Goal: Transaction & Acquisition: Purchase product/service

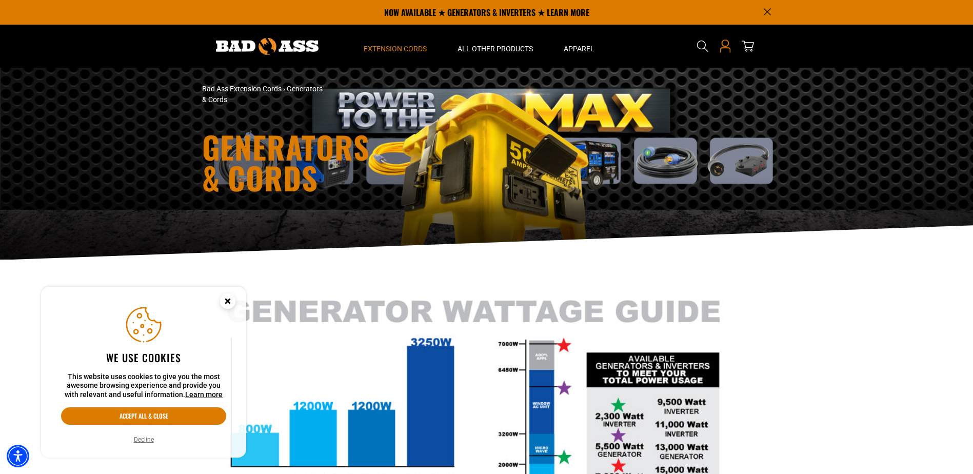
click at [722, 44] on icon "Open this option" at bounding box center [724, 42] width 7 height 7
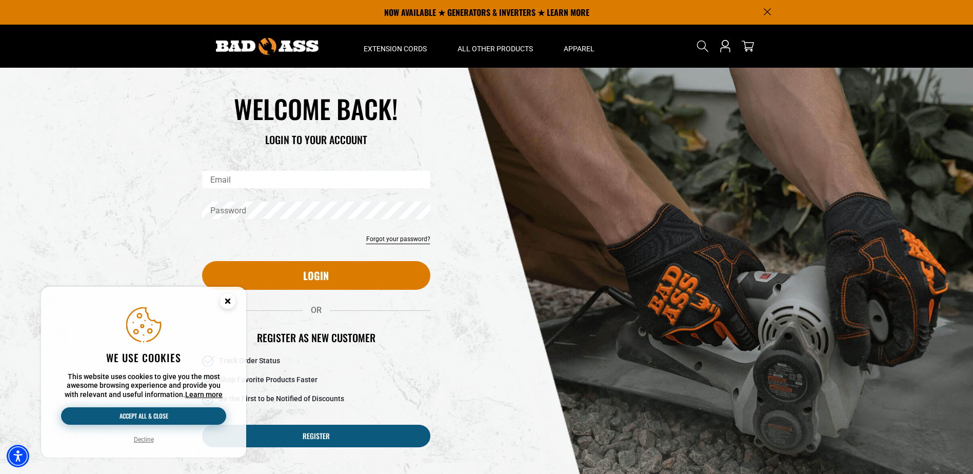
click at [157, 415] on button "Accept all & close" at bounding box center [143, 415] width 165 height 17
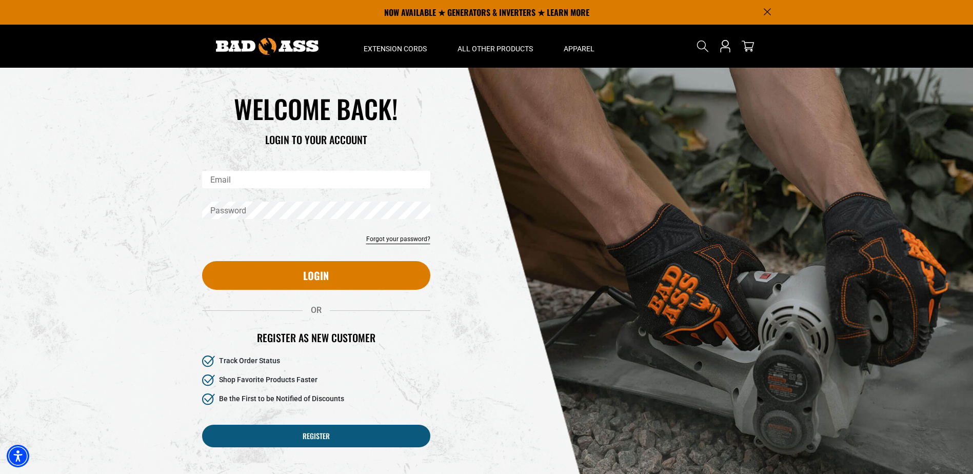
type input "**********"
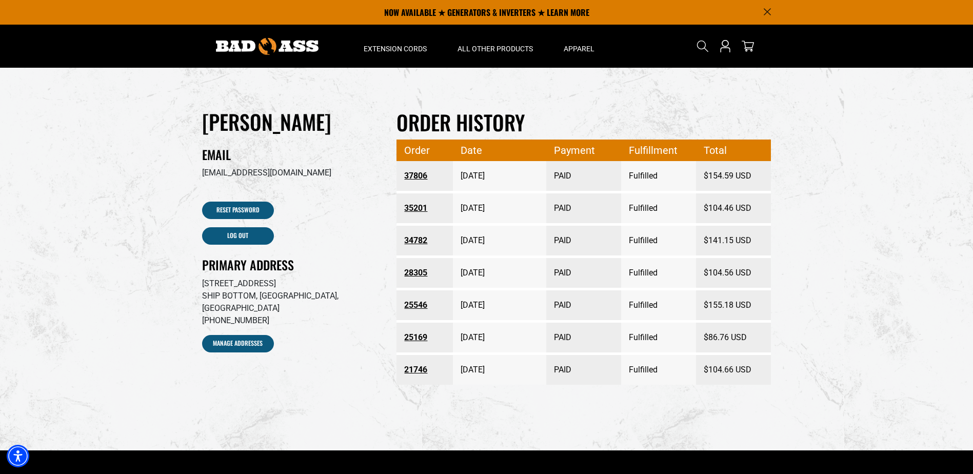
click at [287, 48] on img at bounding box center [267, 46] width 103 height 17
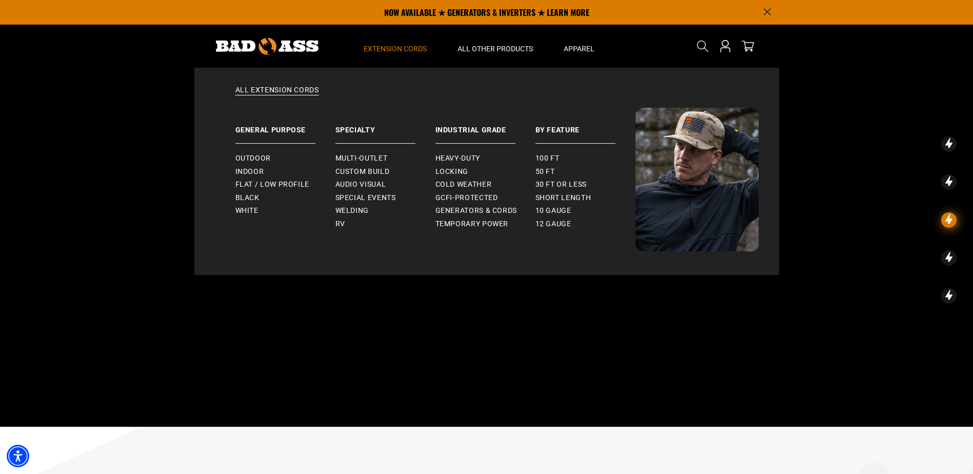
click at [404, 47] on span "Extension Cords" at bounding box center [395, 48] width 63 height 9
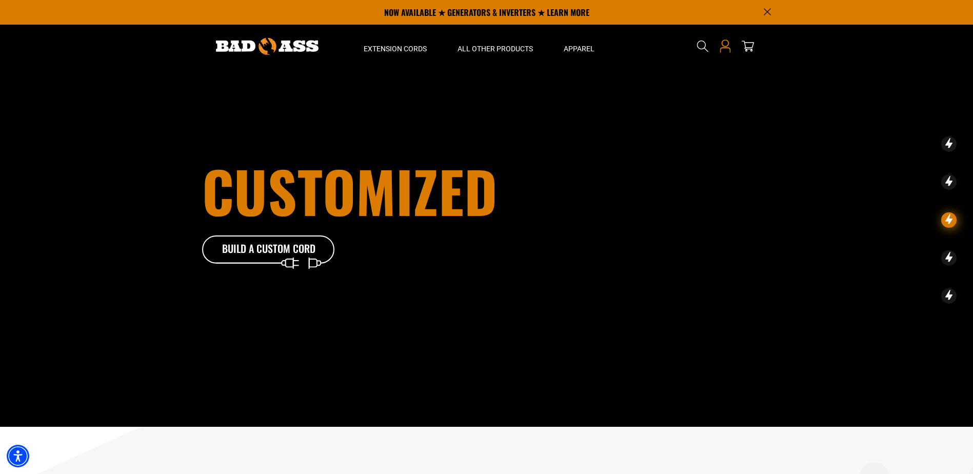
click at [722, 50] on icon "Open this option" at bounding box center [725, 45] width 13 height 13
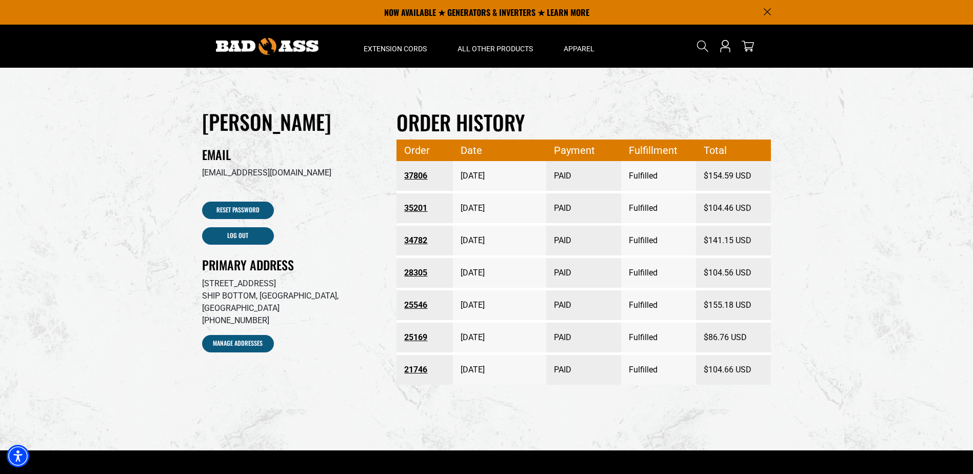
click at [418, 176] on link "37806" at bounding box center [424, 176] width 41 height 18
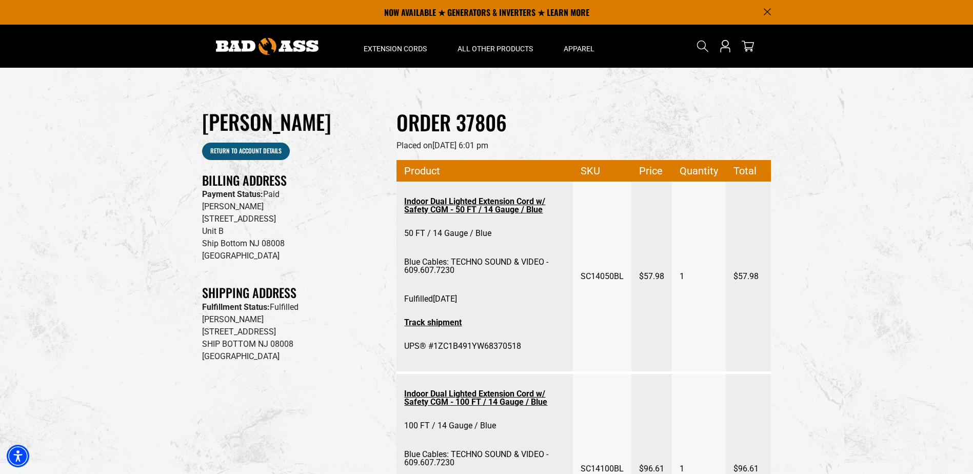
click at [498, 209] on link "Indoor Dual Lighted Extension Cord w/ Safety CGM - 50 FT / 14 Gauge / Blue" at bounding box center [484, 205] width 161 height 27
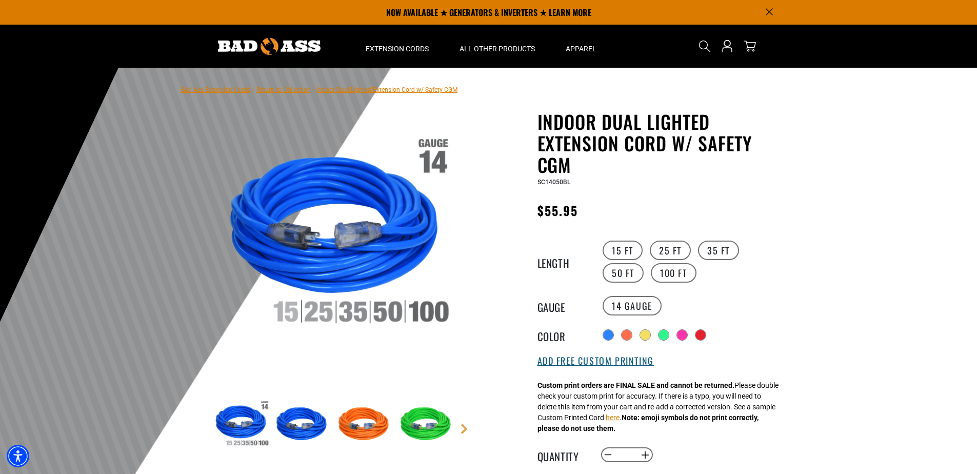
click at [622, 360] on button "Add Free Custom Printing" at bounding box center [595, 360] width 116 height 11
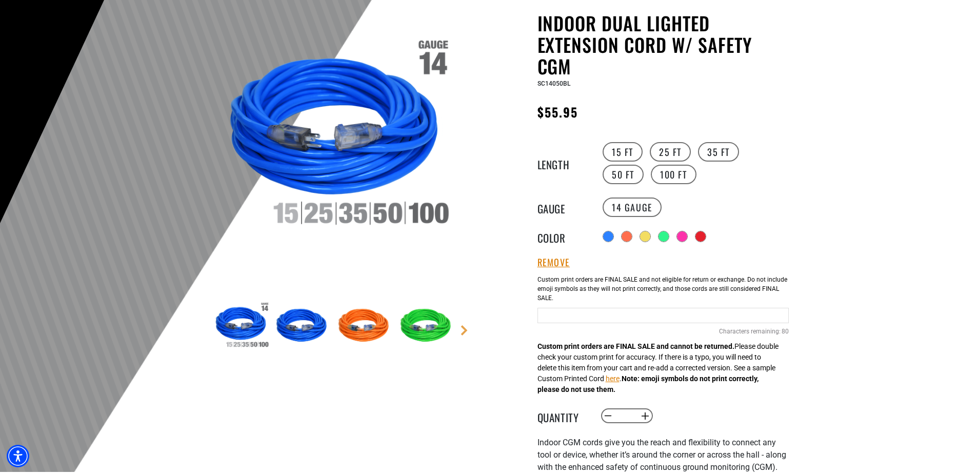
scroll to position [103, 0]
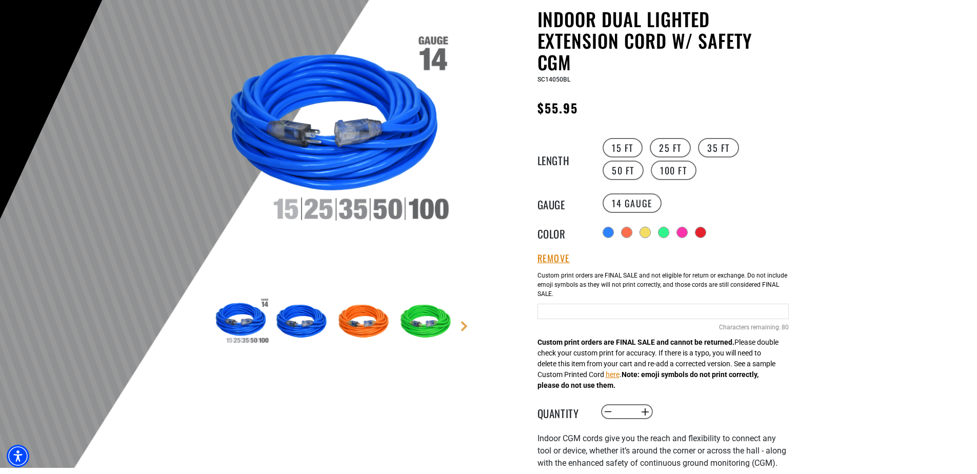
click at [612, 314] on input "Blue Cables" at bounding box center [662, 311] width 251 height 15
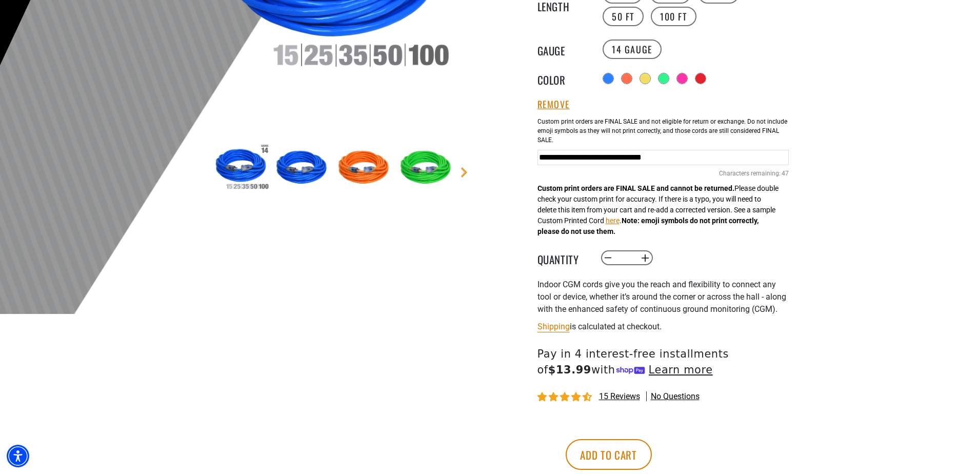
scroll to position [308, 0]
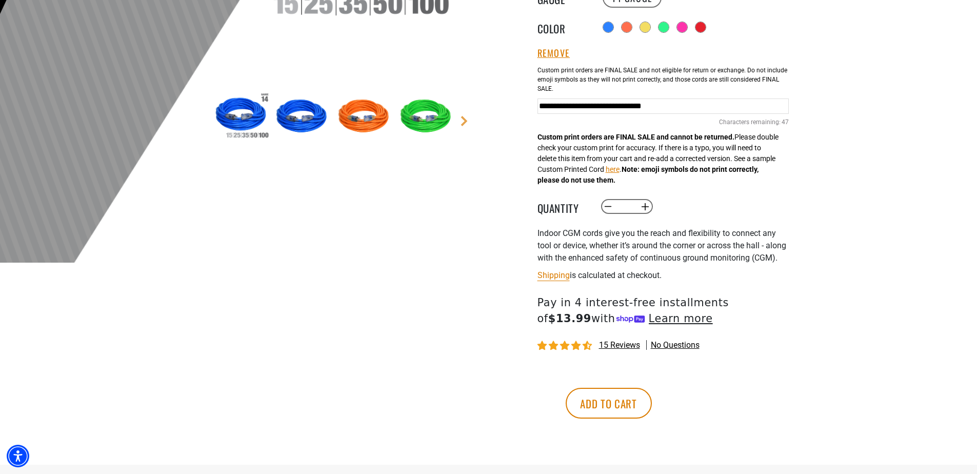
type input "**********"
click at [652, 418] on button "Add to cart" at bounding box center [609, 403] width 86 height 31
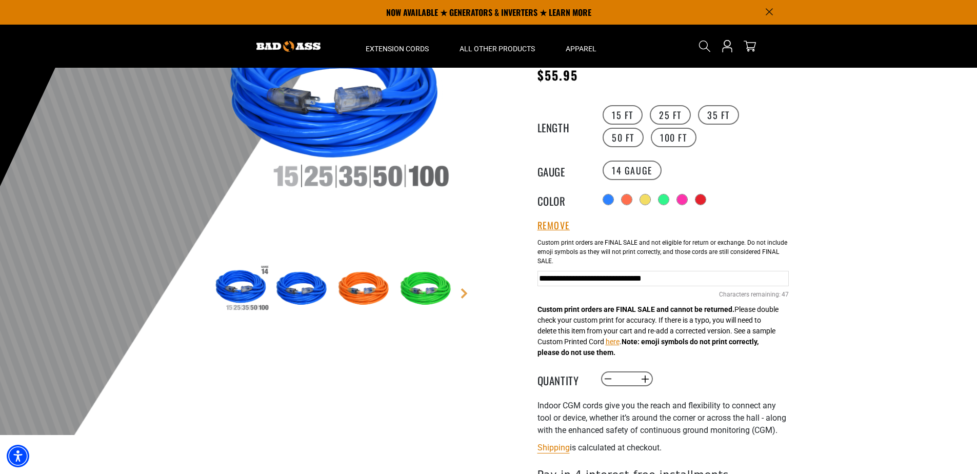
scroll to position [103, 0]
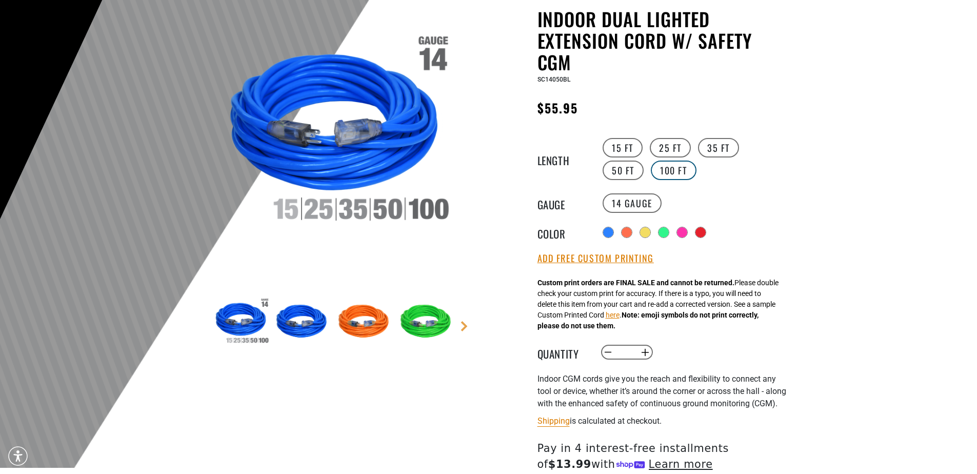
click at [651, 173] on label "100 FT" at bounding box center [674, 170] width 46 height 19
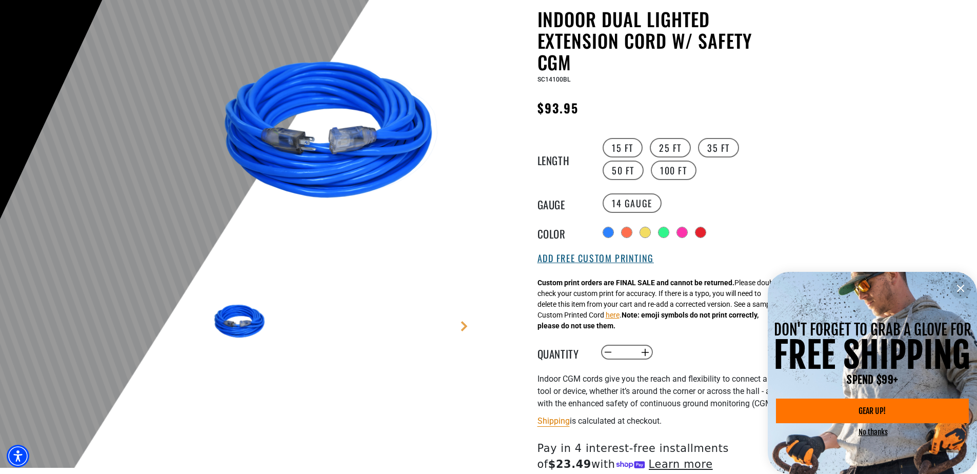
click at [613, 260] on button "Add Free Custom Printing" at bounding box center [595, 258] width 116 height 11
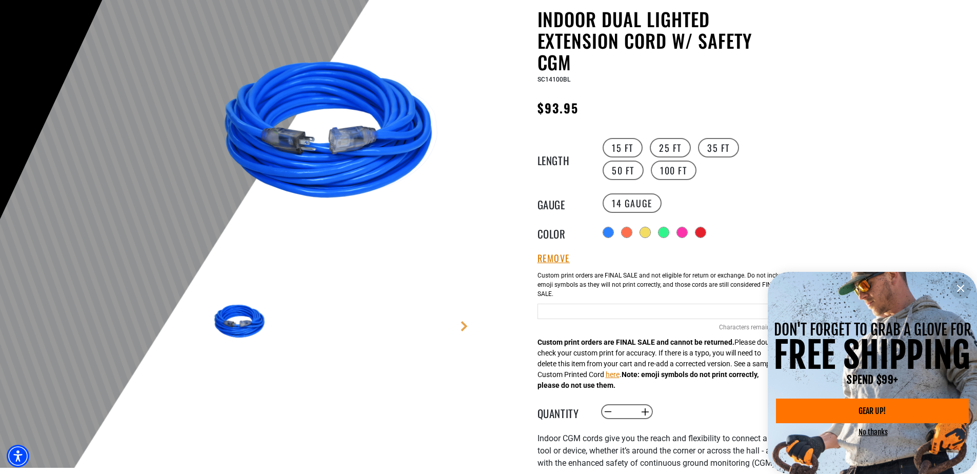
click at [617, 313] on input "Blue Cables" at bounding box center [662, 311] width 251 height 15
paste input "**********"
type input "**********"
click at [966, 290] on icon "information" at bounding box center [960, 288] width 12 height 12
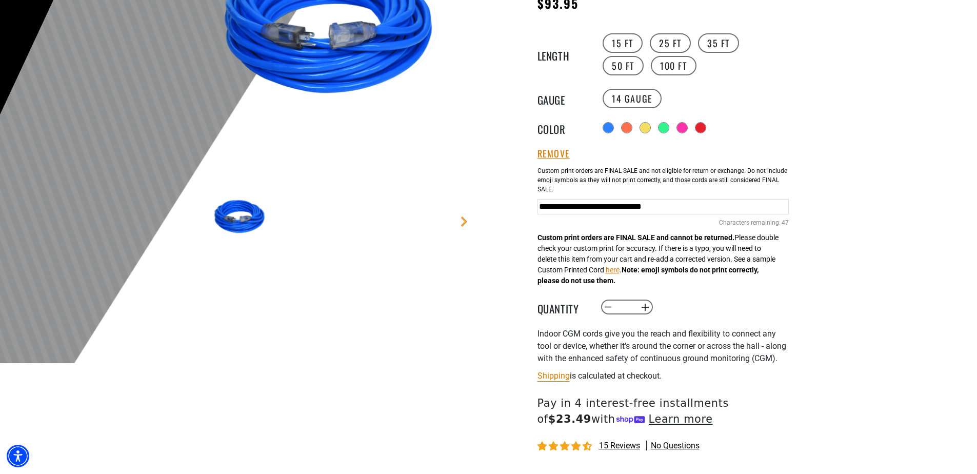
scroll to position [359, 0]
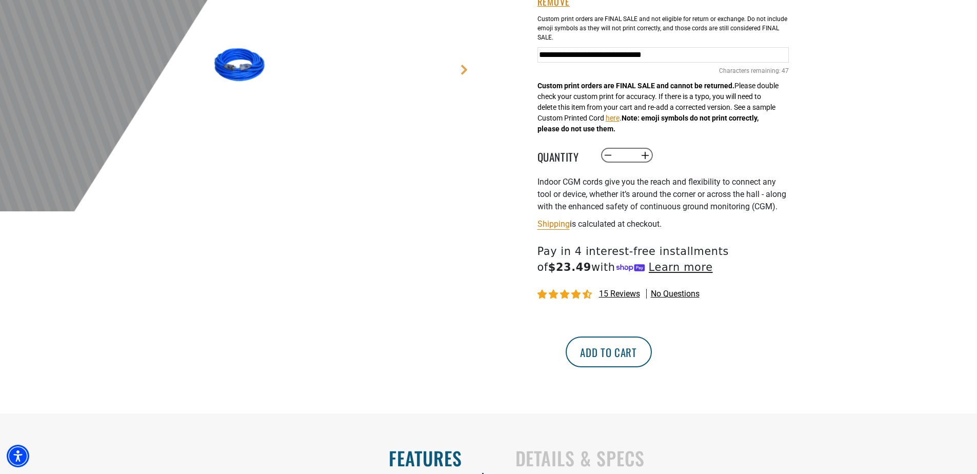
click at [652, 362] on button "Add to cart" at bounding box center [609, 351] width 86 height 31
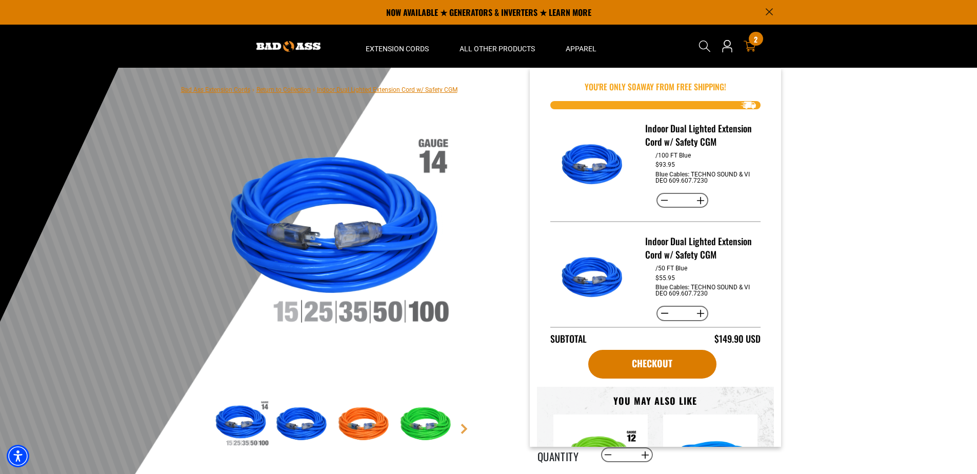
click at [750, 49] on icon at bounding box center [750, 46] width 12 height 12
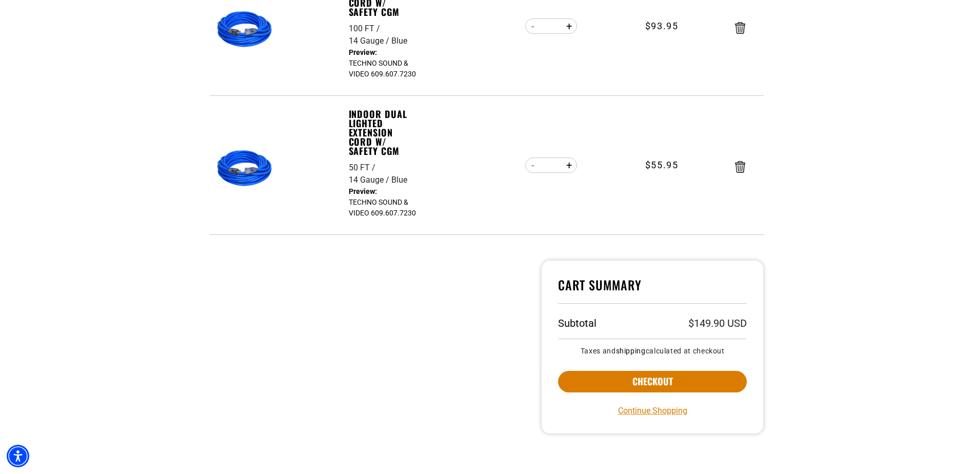
scroll to position [308, 0]
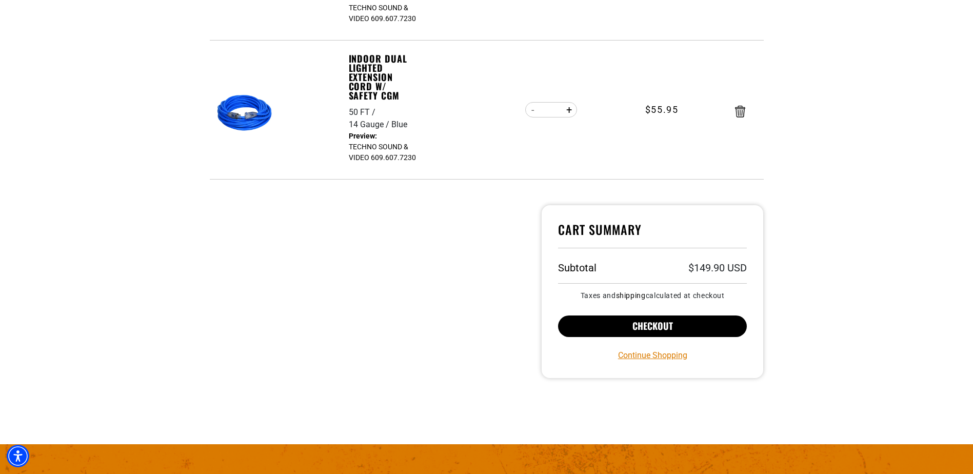
click at [627, 318] on button "Checkout" at bounding box center [652, 326] width 189 height 22
